Goal: Feedback & Contribution: Leave review/rating

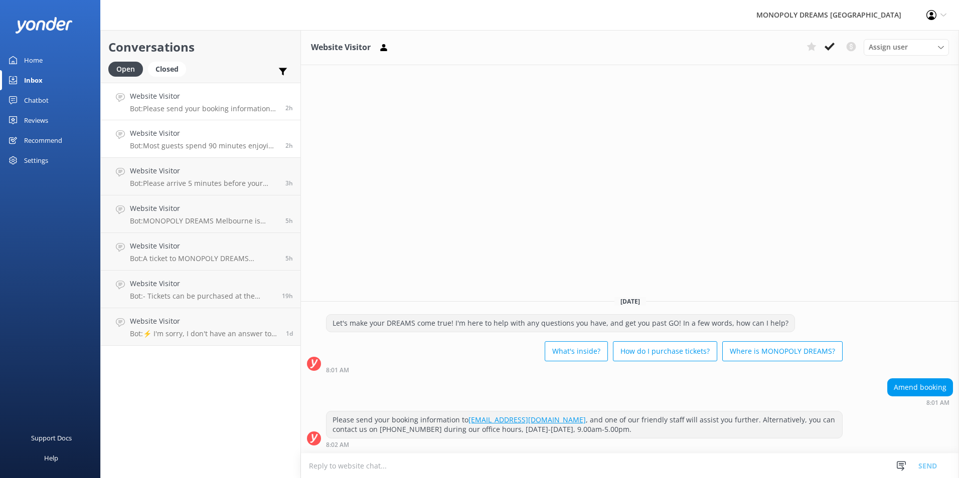
click at [206, 139] on h4 "Website Visitor" at bounding box center [204, 133] width 148 height 11
click at [208, 92] on h4 "Website Visitor" at bounding box center [204, 96] width 148 height 11
click at [232, 130] on h4 "Website Visitor" at bounding box center [204, 133] width 148 height 11
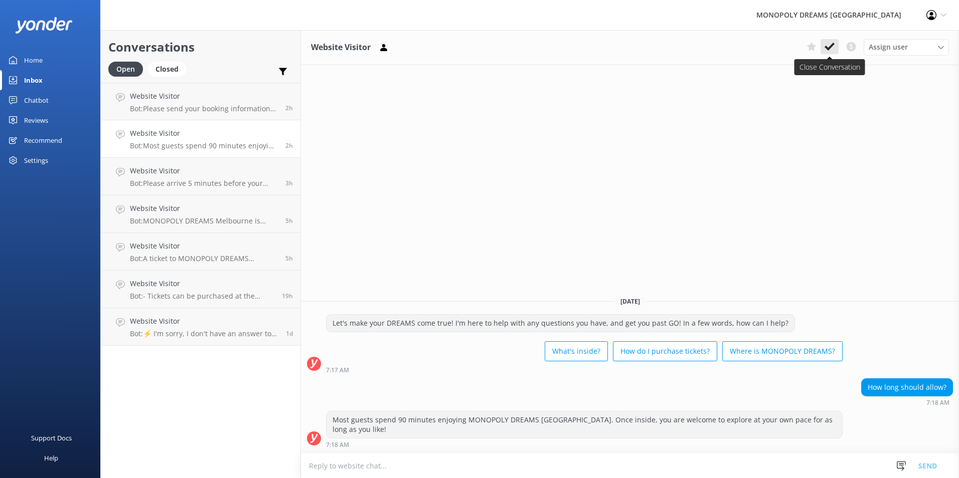
click at [827, 47] on icon at bounding box center [829, 47] width 10 height 10
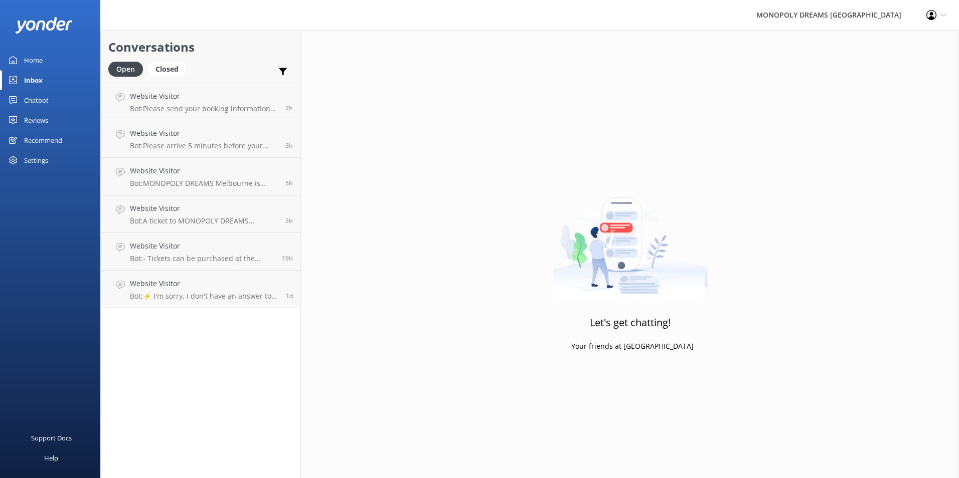
click at [202, 320] on div "Conversations Open Closed Important Converted Assigned to me Unassigned Website…" at bounding box center [200, 254] width 201 height 448
click at [210, 302] on link "Website Visitor Bot: ⚡ I'm sorry, I don't have an answer to your question. Coul…" at bounding box center [201, 290] width 200 height 38
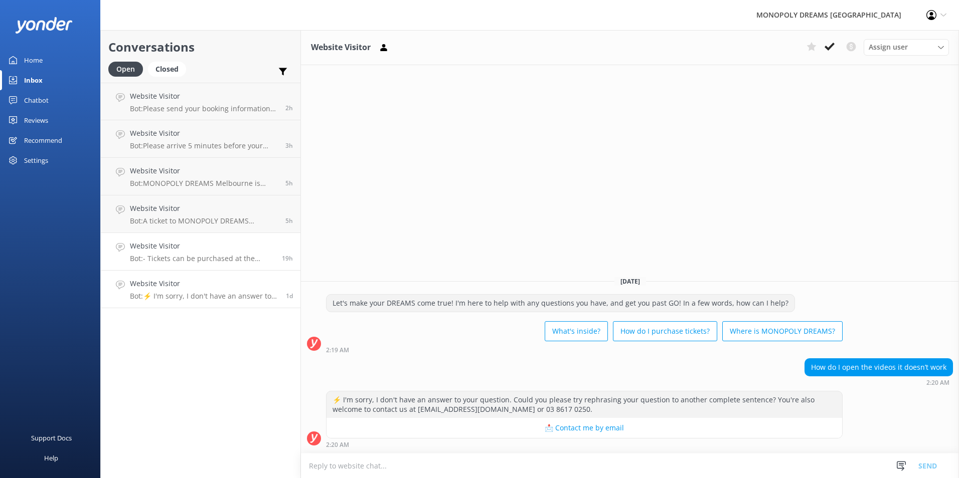
click at [194, 246] on h4 "Website Visitor" at bounding box center [202, 246] width 144 height 11
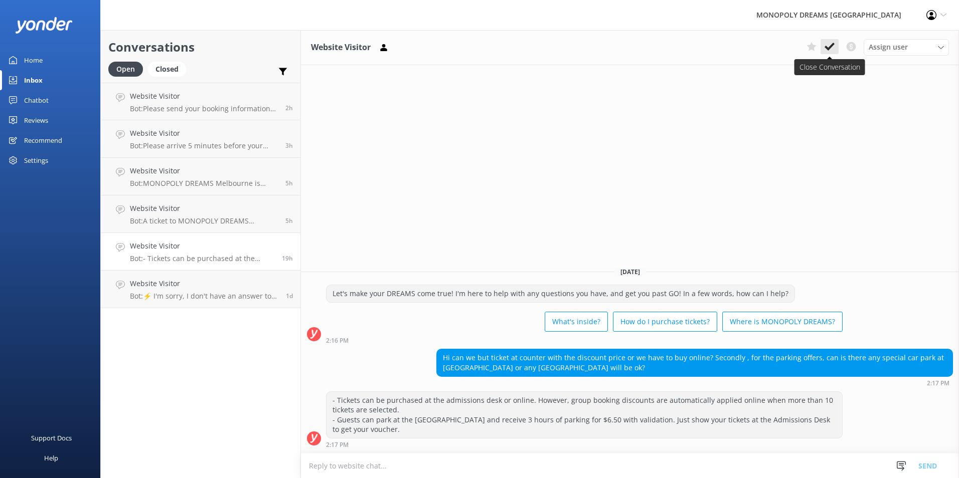
click at [833, 54] on button at bounding box center [829, 46] width 18 height 15
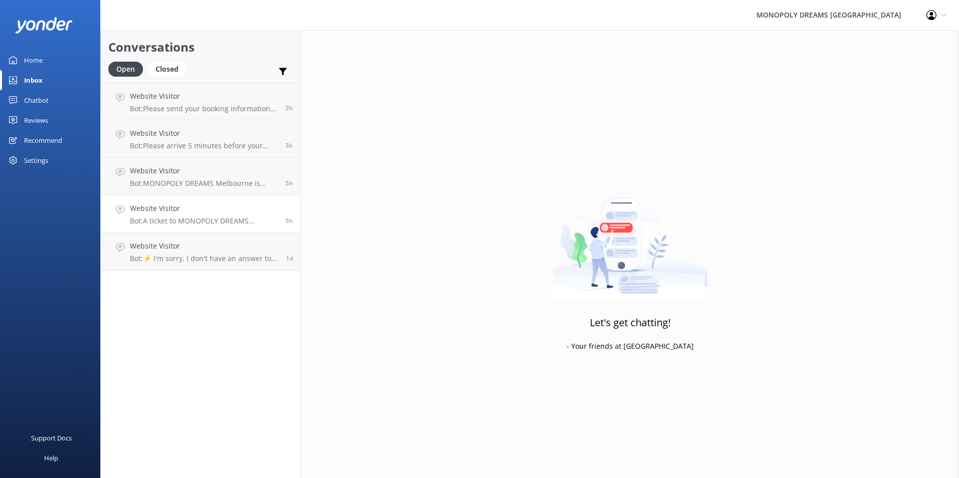
click at [168, 226] on link "Website Visitor Bot: A ticket to MONOPOLY DREAMS [GEOGRAPHIC_DATA] includes acc…" at bounding box center [201, 215] width 200 height 38
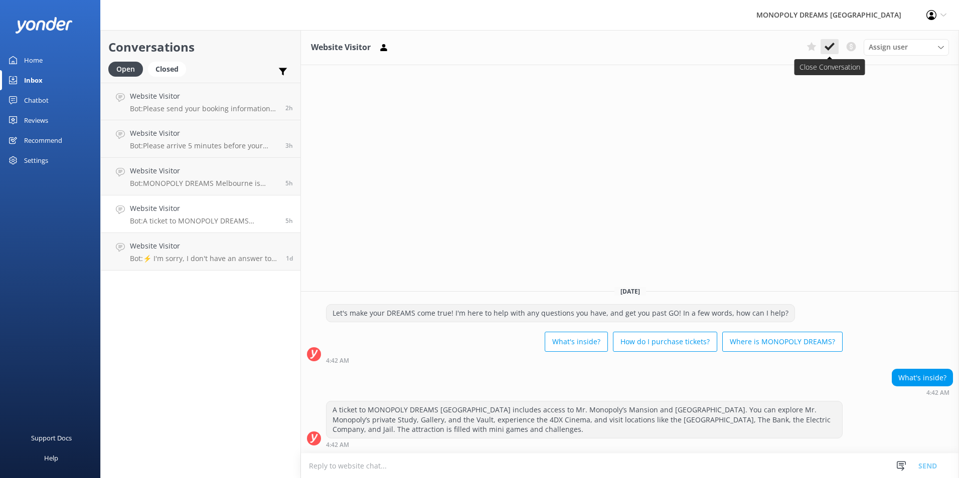
click at [832, 50] on icon at bounding box center [829, 47] width 10 height 10
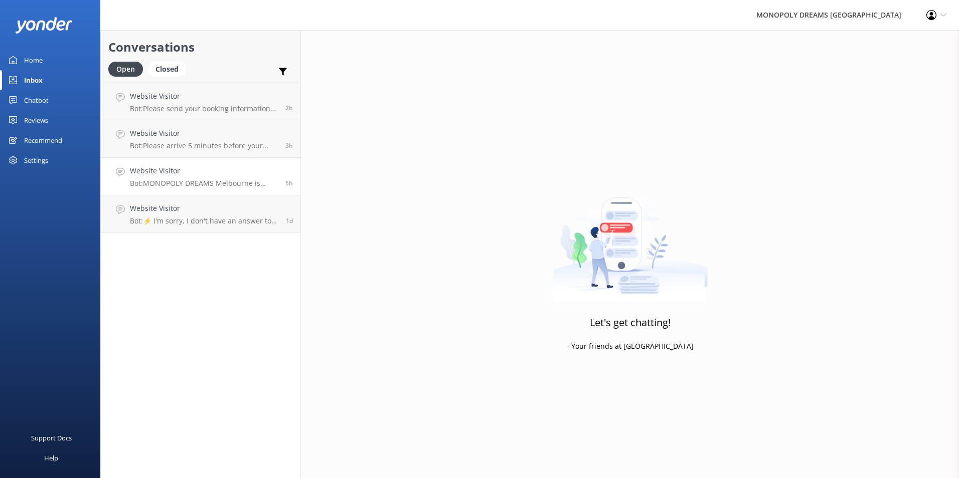
click at [180, 172] on h4 "Website Visitor" at bounding box center [204, 170] width 148 height 11
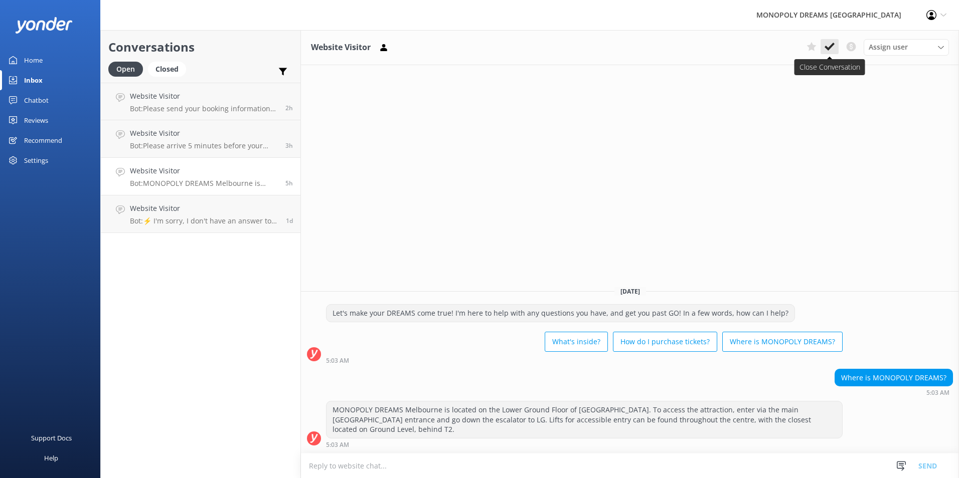
click at [825, 49] on icon at bounding box center [829, 47] width 10 height 10
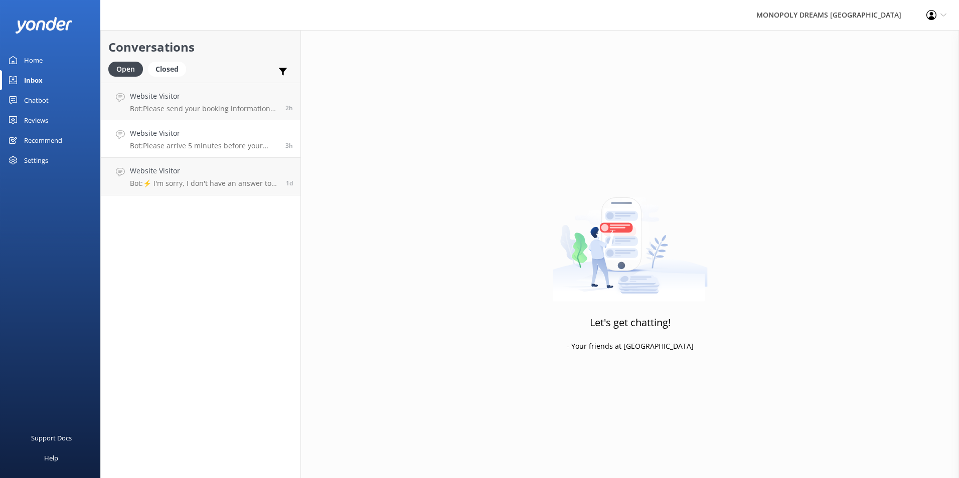
click at [234, 138] on h4 "Website Visitor" at bounding box center [204, 133] width 148 height 11
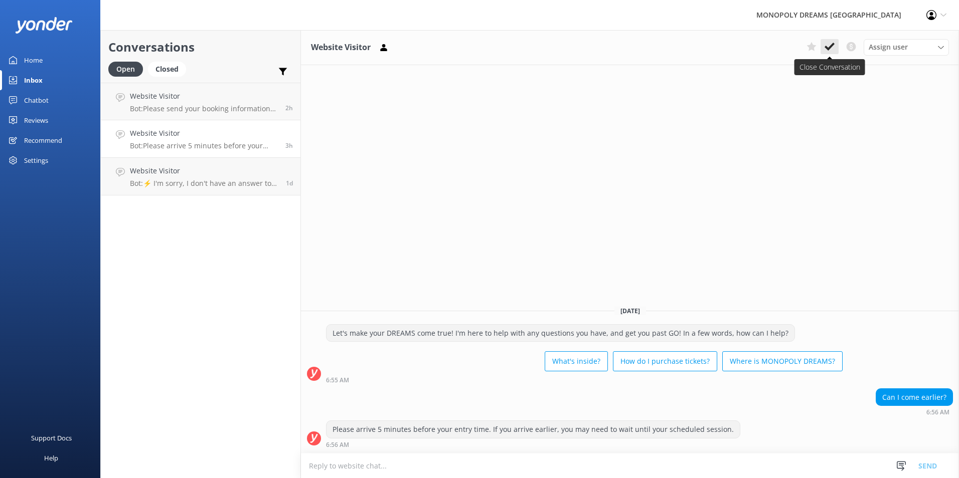
click at [832, 51] on icon at bounding box center [829, 47] width 10 height 10
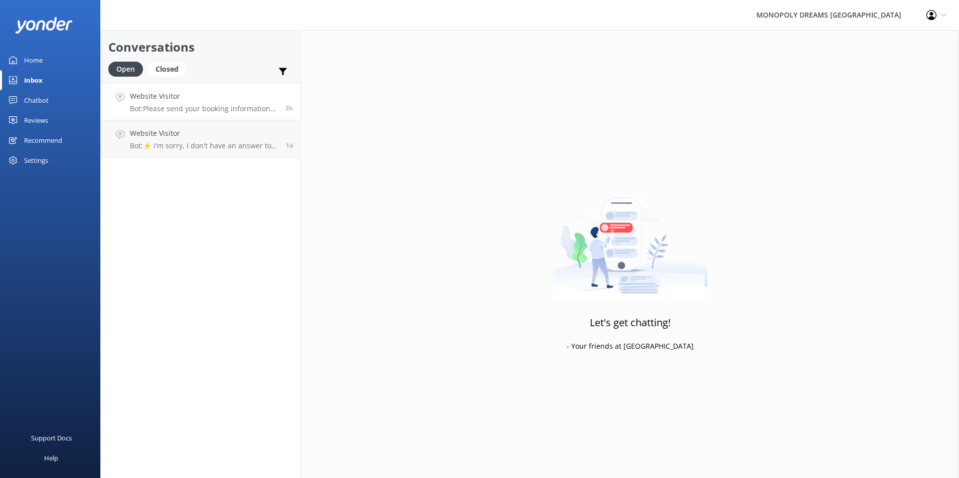
click at [192, 118] on link "Website Visitor Bot: Please send your booking information to [EMAIL_ADDRESS][DO…" at bounding box center [201, 102] width 200 height 38
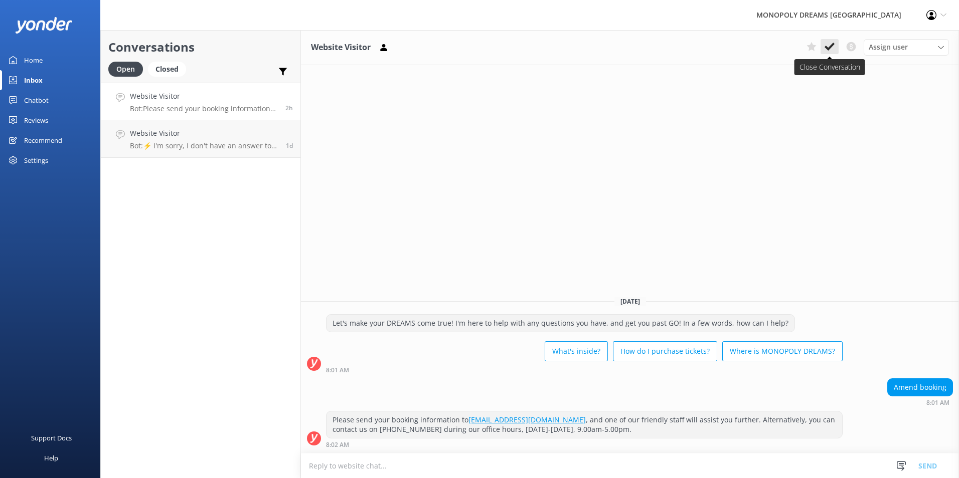
click at [832, 42] on icon at bounding box center [829, 47] width 10 height 10
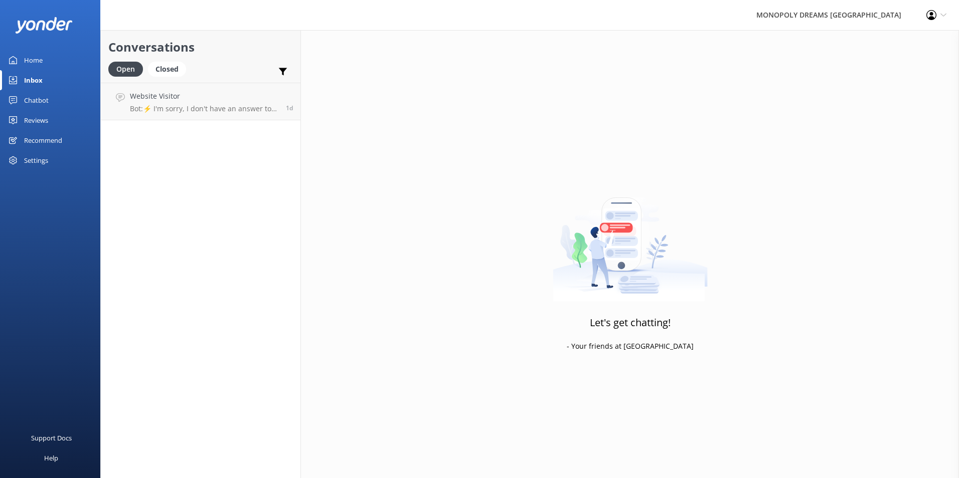
click at [44, 60] on link "Home" at bounding box center [50, 60] width 100 height 20
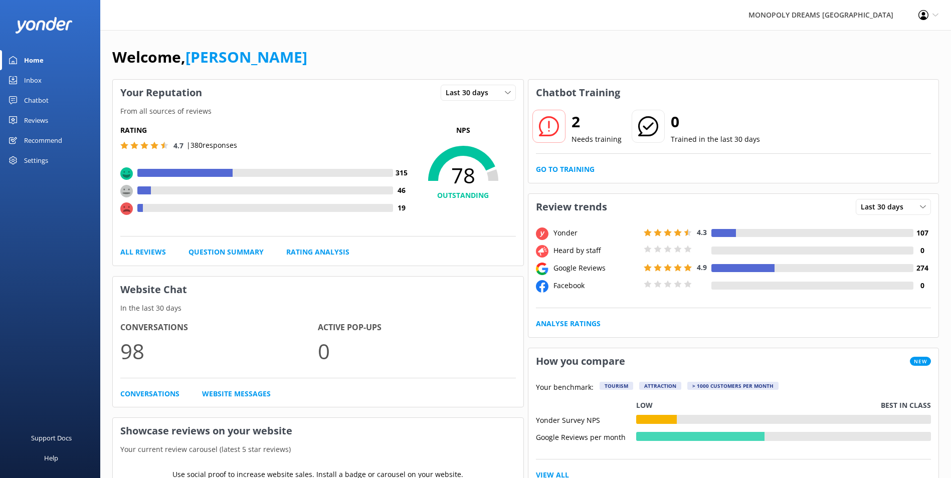
click at [34, 78] on div "Inbox" at bounding box center [33, 80] width 18 height 20
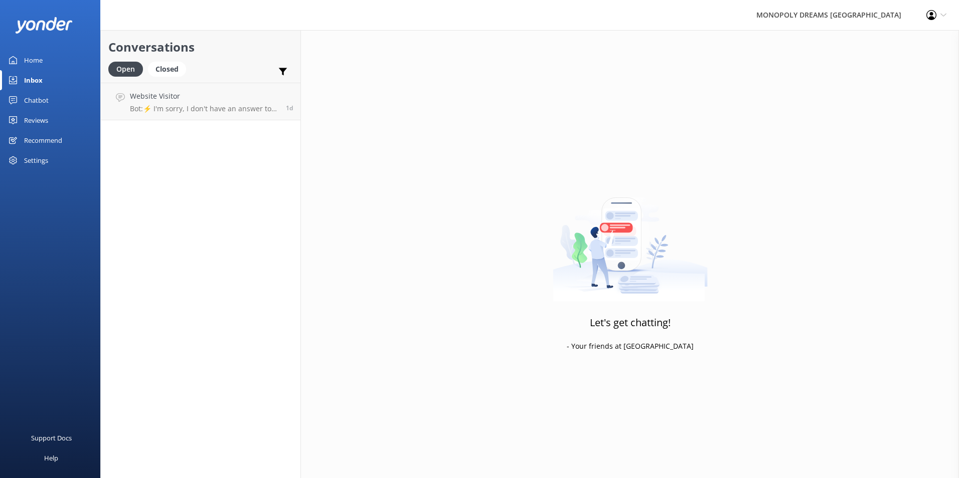
click at [46, 52] on link "Home" at bounding box center [50, 60] width 100 height 20
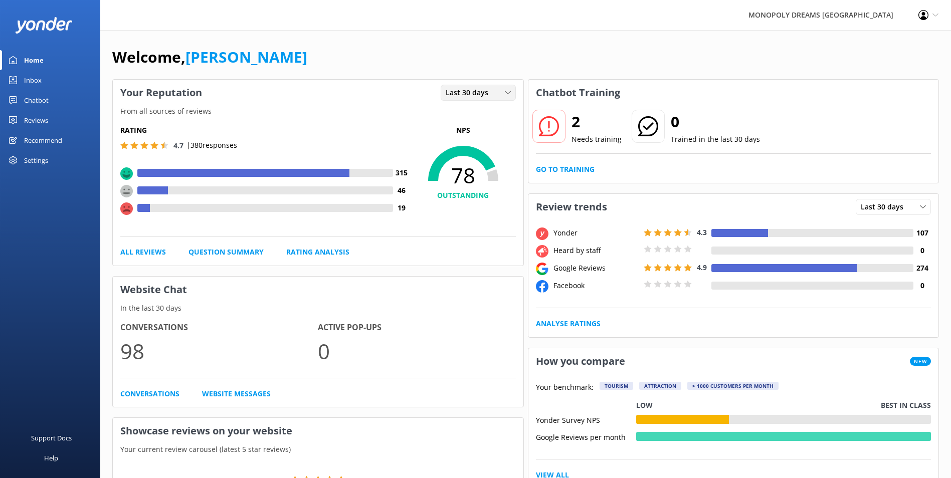
click at [495, 93] on div "Last 30 days" at bounding box center [478, 92] width 70 height 11
click at [483, 129] on link "Last 30 days" at bounding box center [485, 134] width 89 height 20
click at [485, 94] on span "Last 30 days" at bounding box center [470, 92] width 49 height 11
click at [480, 115] on link "Last 7 days" at bounding box center [485, 113] width 89 height 20
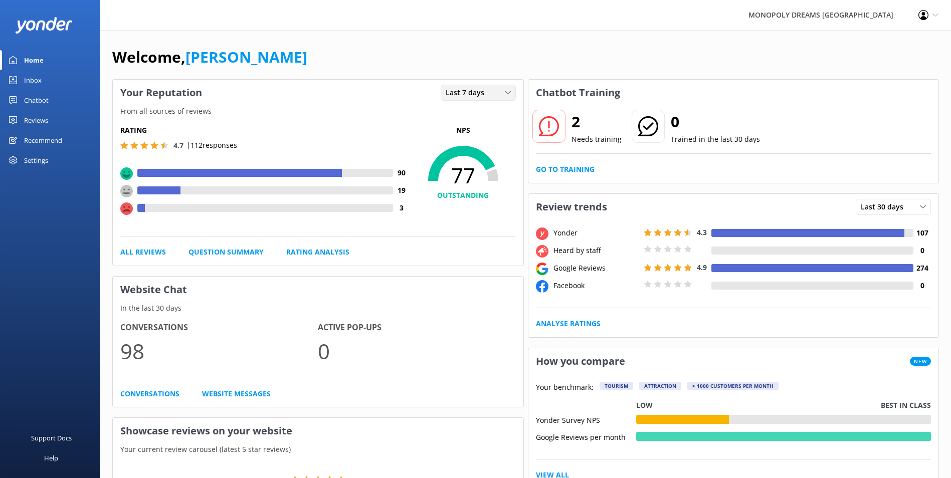
click at [477, 87] on div "Last 7 days Last 7 days Last 30 days" at bounding box center [478, 93] width 75 height 16
click at [470, 126] on link "Last 30 days" at bounding box center [485, 134] width 89 height 20
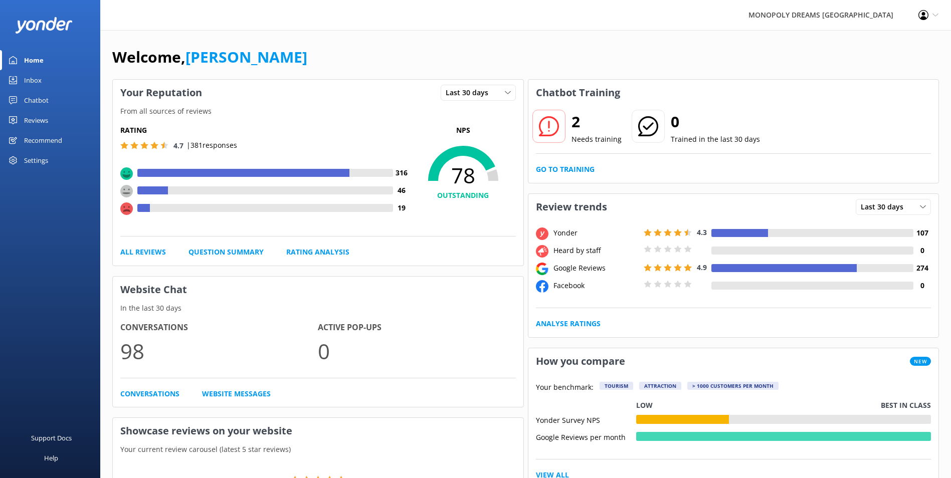
click at [37, 117] on div "Reviews" at bounding box center [36, 120] width 24 height 20
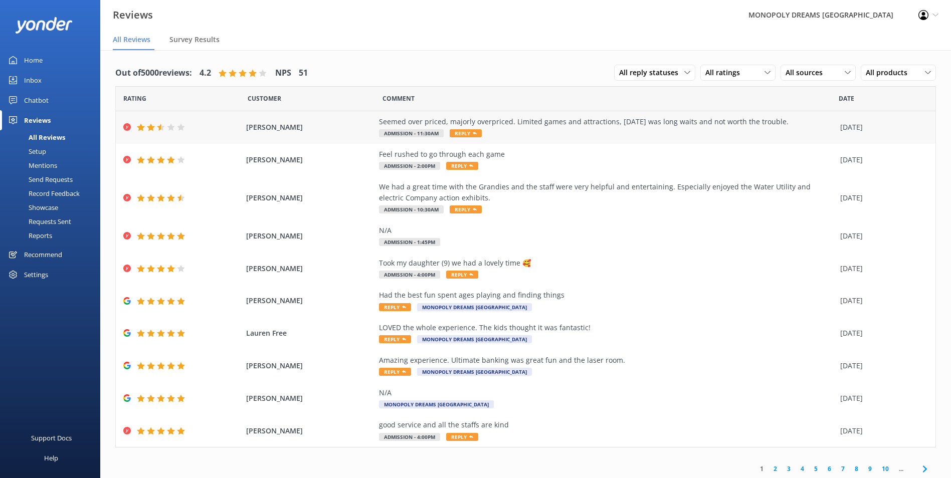
click at [621, 131] on div "Seemed over priced, majorly overpriced. Limited games and attractions, [DATE] w…" at bounding box center [607, 127] width 456 height 23
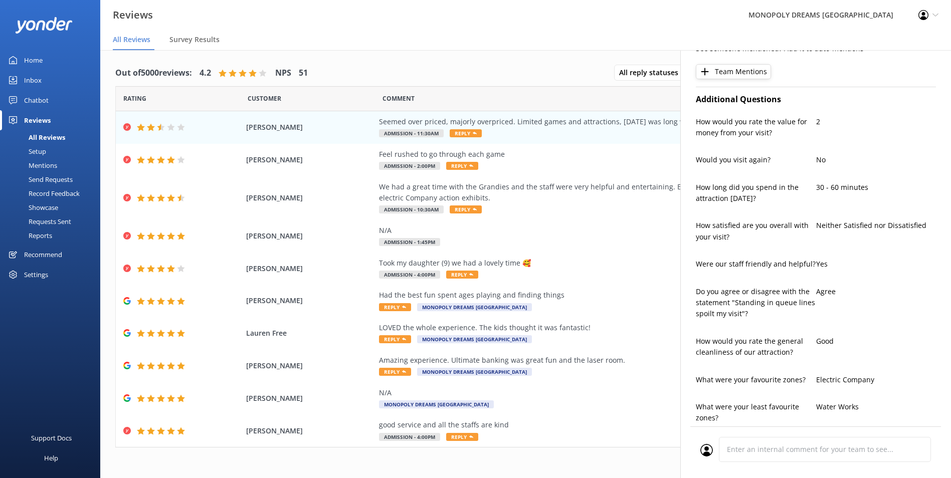
type textarea "Hi [PERSON_NAME], Thank you for sharing your feedback. We’re sorry to hear you …"
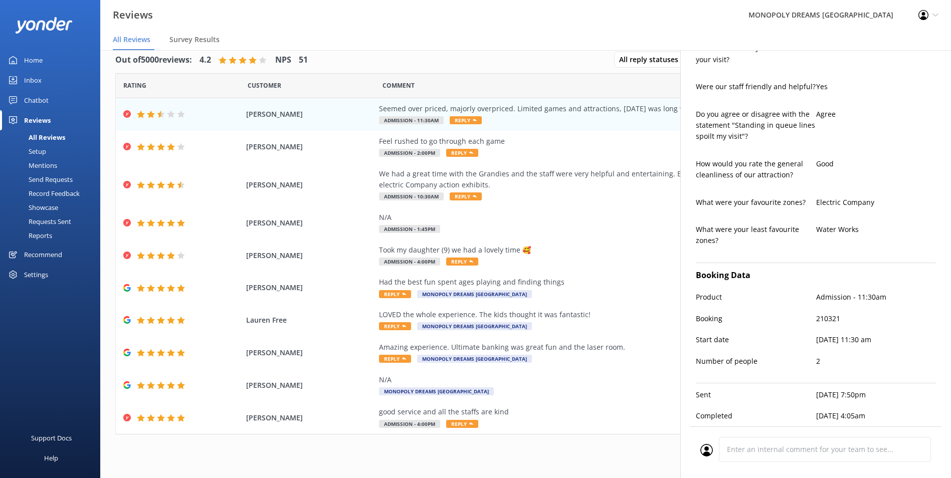
scroll to position [20, 0]
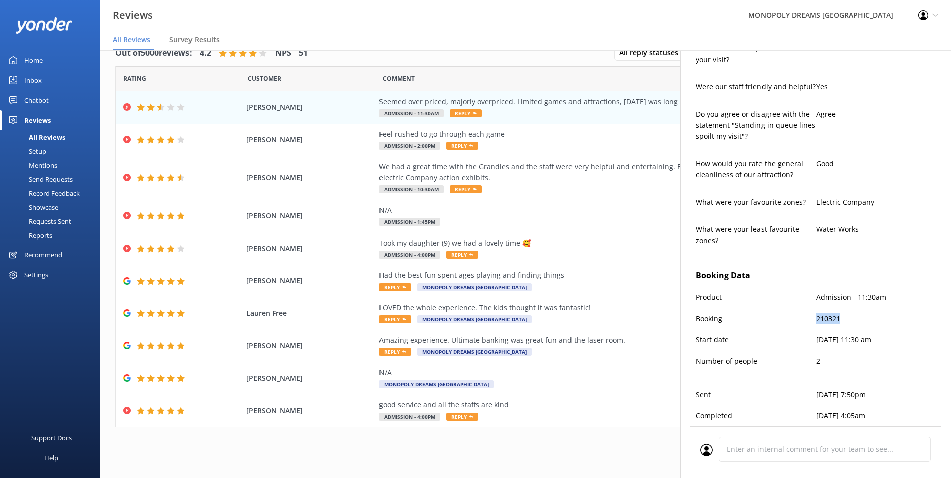
drag, startPoint x: 835, startPoint y: 311, endPoint x: 807, endPoint y: 313, distance: 28.1
click at [807, 313] on div "Booking 210321" at bounding box center [816, 323] width 240 height 21
copy div "210321"
click at [851, 313] on p "210321" at bounding box center [876, 318] width 120 height 11
drag, startPoint x: 842, startPoint y: 309, endPoint x: 798, endPoint y: 310, distance: 44.1
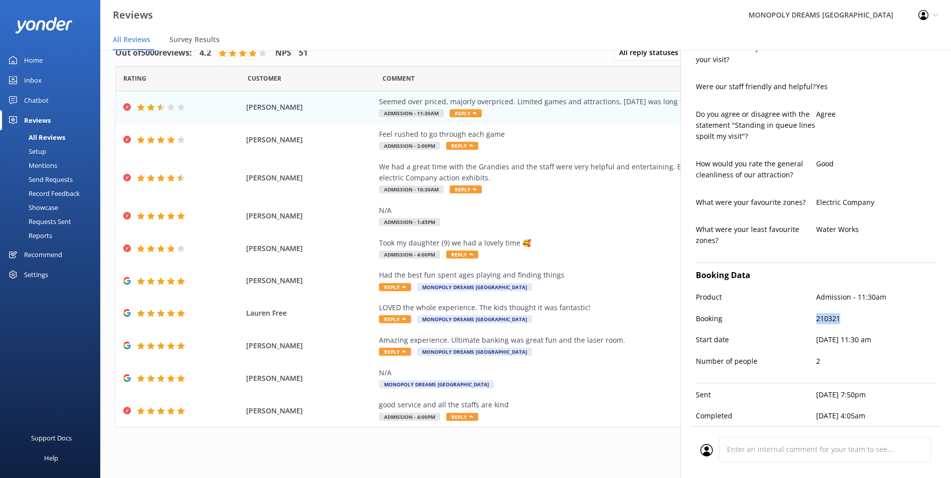
click at [798, 313] on div "Booking 210321" at bounding box center [816, 323] width 240 height 21
copy div "210321"
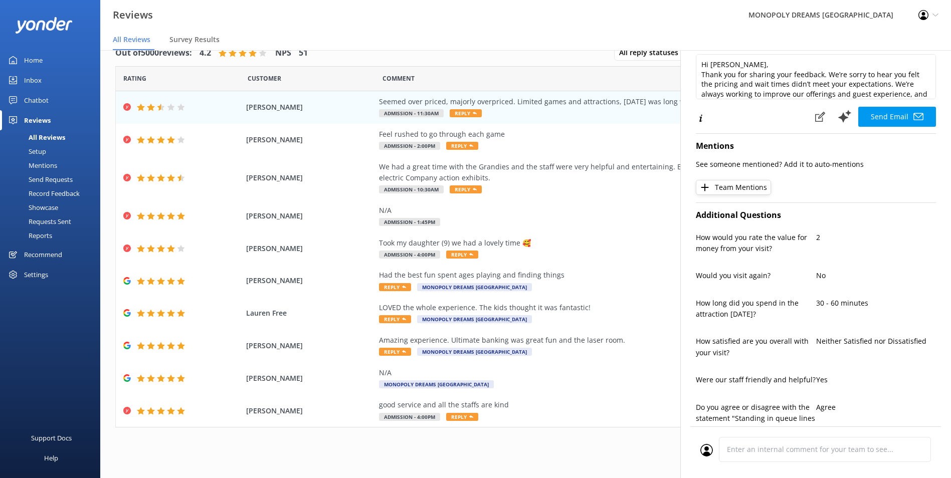
scroll to position [0, 0]
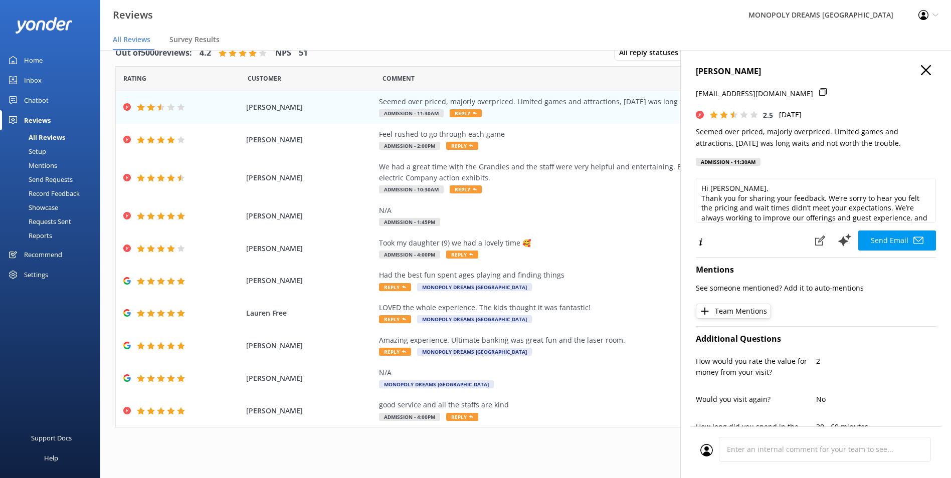
click at [921, 74] on icon "button" at bounding box center [926, 70] width 10 height 10
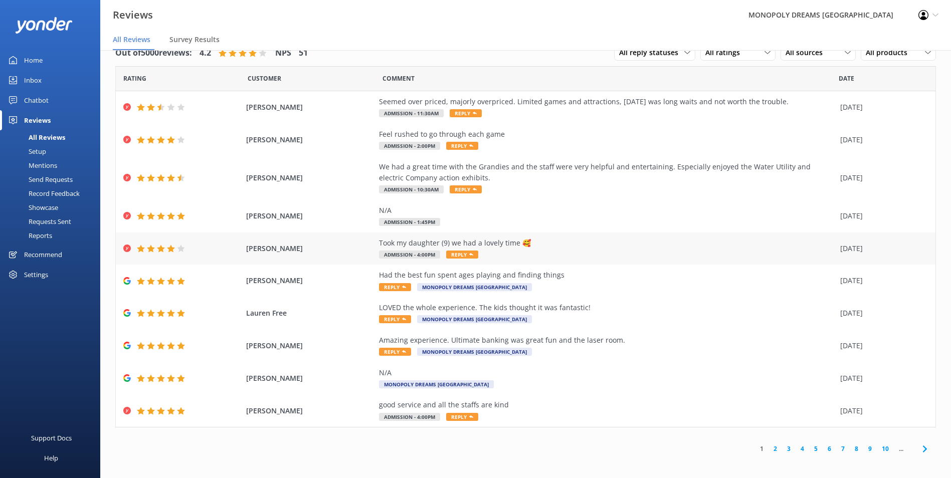
scroll to position [2, 0]
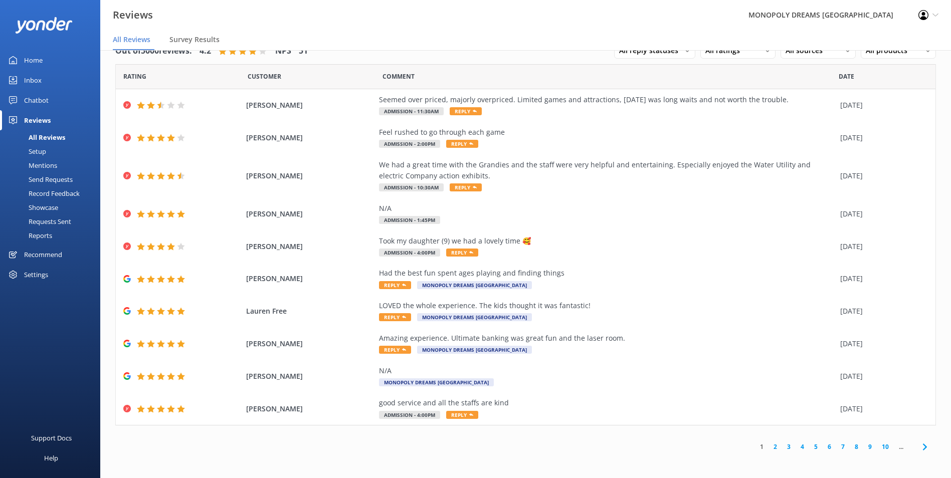
click at [920, 447] on icon at bounding box center [925, 447] width 12 height 12
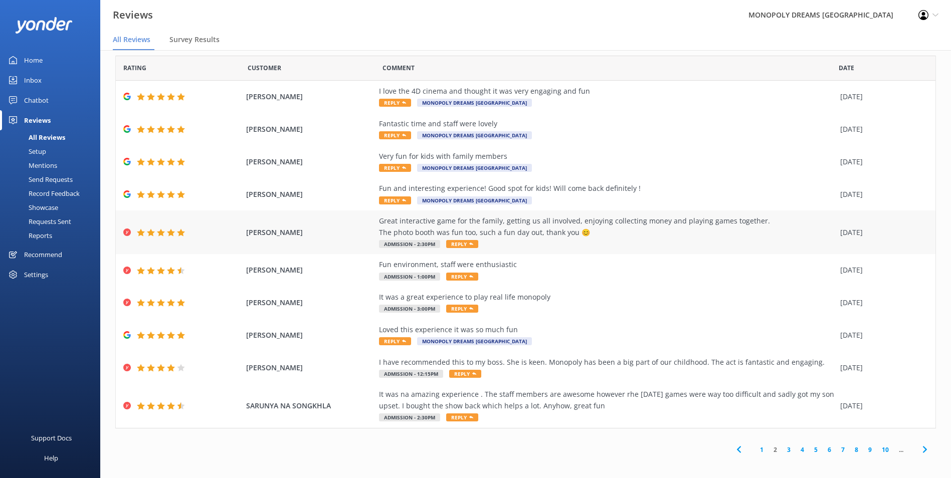
scroll to position [14, 0]
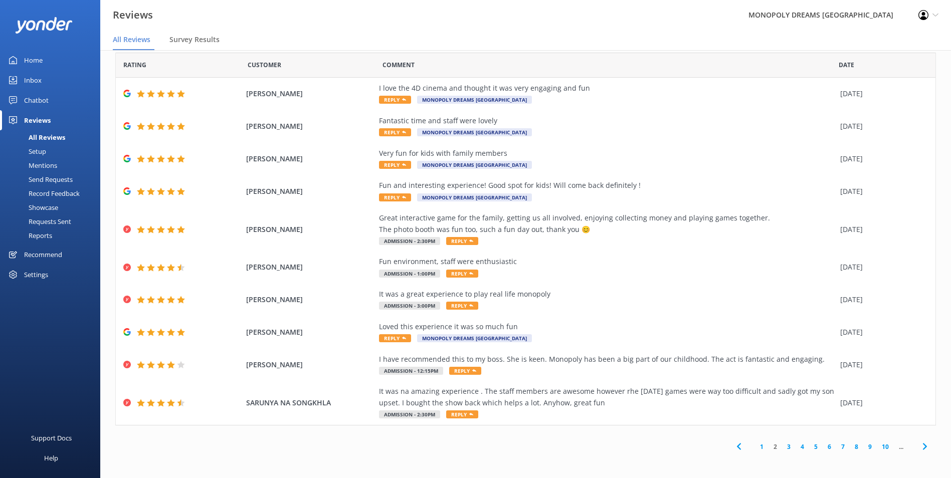
click at [922, 449] on icon at bounding box center [925, 447] width 12 height 12
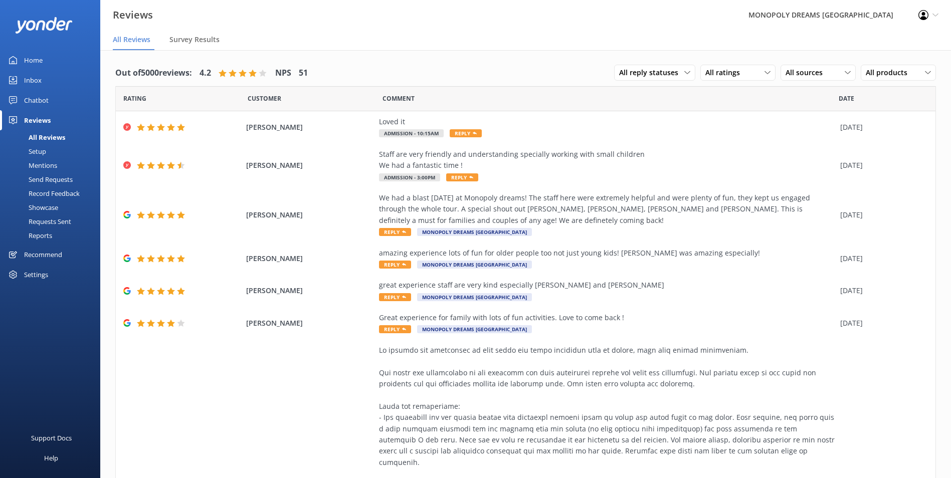
click at [29, 79] on div "Inbox" at bounding box center [33, 80] width 18 height 20
